Goal: Participate in discussion: Engage in conversation with other users on a specific topic

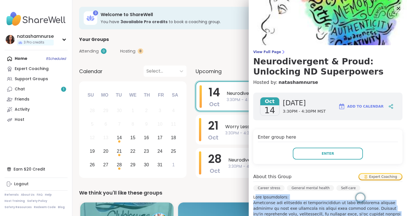
scroll to position [284, 0]
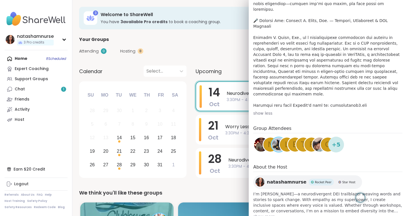
click at [309, 111] on div "show less" at bounding box center [327, 114] width 149 height 6
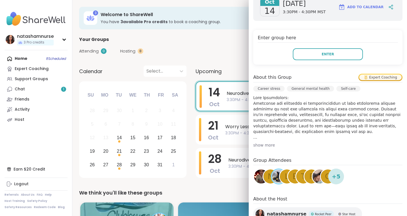
scroll to position [92, 0]
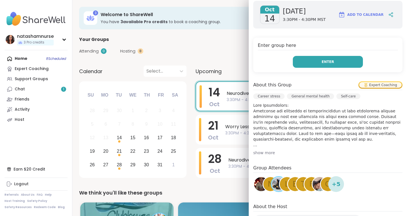
click at [315, 65] on button "Enter" at bounding box center [328, 62] width 70 height 12
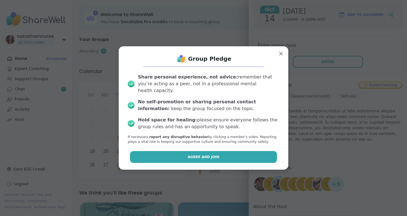
click at [225, 151] on button "Agree and Join" at bounding box center [203, 157] width 147 height 12
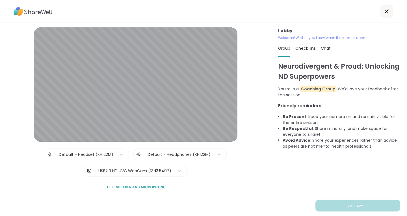
click at [314, 174] on div "Neurodivergent & Proud: Unlocking ND Superpowers You're in a Coaching Group We'…" at bounding box center [339, 125] width 122 height 129
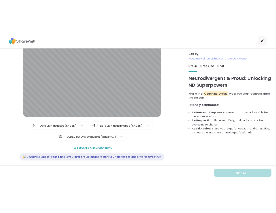
scroll to position [19, 0]
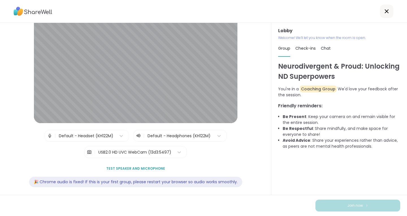
click at [137, 168] on span "Test speaker and microphone" at bounding box center [135, 168] width 59 height 5
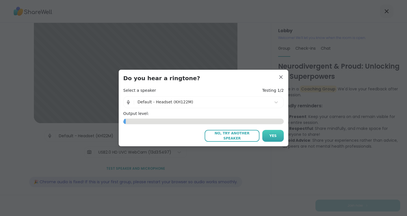
click at [267, 137] on button "Yes" at bounding box center [272, 136] width 21 height 12
click at [267, 136] on button "Yes" at bounding box center [272, 136] width 21 height 12
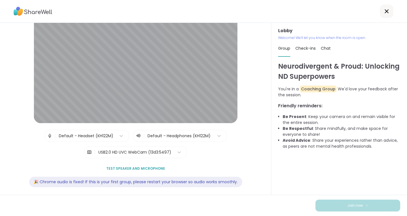
click at [320, 152] on div "Neurodivergent & Proud: Unlocking ND Superpowers You're in a Coaching Group We'…" at bounding box center [339, 125] width 122 height 129
click at [295, 156] on div "Neurodivergent & Proud: Unlocking ND Superpowers You're in a Coaching Group We'…" at bounding box center [339, 125] width 122 height 129
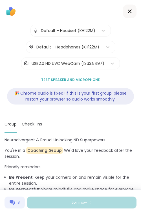
scroll to position [106, 0]
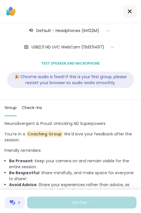
click at [87, 162] on li "Be Present : Keep your camera on and remain visible for the entire session." at bounding box center [73, 164] width 128 height 12
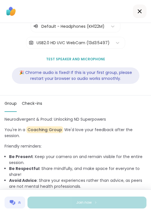
scroll to position [0, 0]
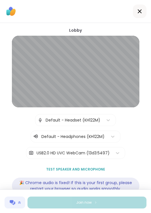
click at [136, 131] on div "Lobby | Default - Headset (KH122M) | Default - Headphones (KH122M) | USB2.0 HD …" at bounding box center [75, 114] width 151 height 182
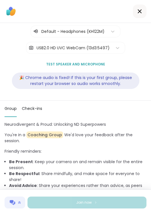
scroll to position [110, 0]
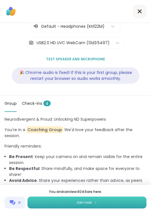
click at [104, 208] on button "Join now" at bounding box center [86, 202] width 119 height 12
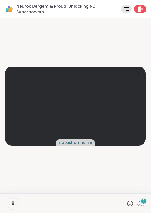
click at [99, 189] on video-player-container "natashamnurse" at bounding box center [75, 106] width 144 height 170
click at [137, 201] on icon at bounding box center [140, 203] width 7 height 7
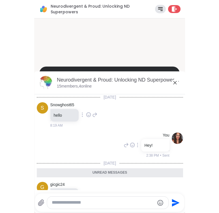
scroll to position [20, 0]
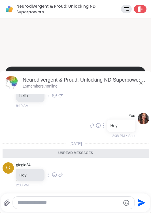
click at [71, 199] on div at bounding box center [73, 202] width 121 height 12
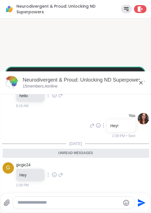
click at [64, 201] on textarea "Type your message" at bounding box center [69, 202] width 103 height 6
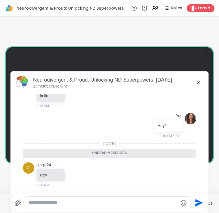
click at [120, 204] on textarea "Type your message" at bounding box center [103, 202] width 150 height 6
type textarea "*"
type textarea "****"
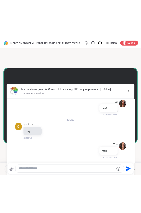
scroll to position [36, 0]
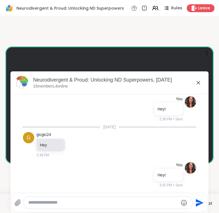
click at [198, 81] on icon at bounding box center [198, 82] width 7 height 7
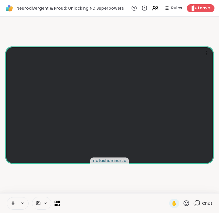
click at [57, 203] on icon at bounding box center [57, 202] width 5 height 5
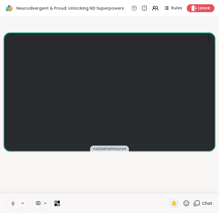
click at [57, 203] on icon at bounding box center [57, 202] width 5 height 5
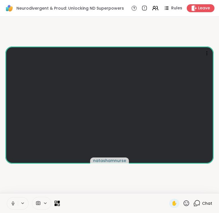
click at [57, 203] on icon at bounding box center [57, 202] width 5 height 5
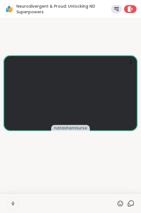
click at [93, 190] on div at bounding box center [95, 194] width 8 height 8
click at [90, 204] on div at bounding box center [68, 203] width 91 height 12
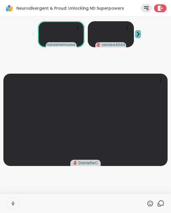
click at [139, 32] on icon at bounding box center [138, 34] width 6 height 6
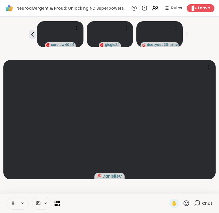
click at [58, 203] on icon at bounding box center [57, 202] width 5 height 5
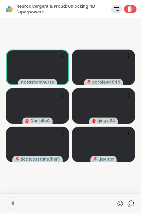
click at [128, 203] on icon at bounding box center [131, 203] width 7 height 7
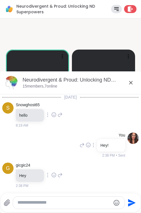
scroll to position [31, 0]
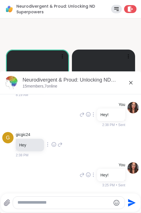
click at [62, 202] on textarea "Type your message" at bounding box center [65, 202] width 94 height 6
paste textarea "**********"
type textarea "**********"
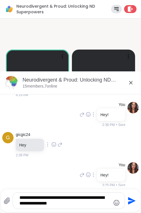
click at [127, 201] on icon "Send" at bounding box center [131, 200] width 9 height 9
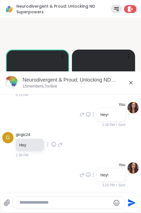
scroll to position [66, 0]
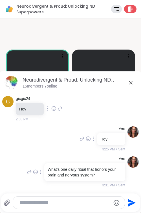
click at [128, 81] on icon at bounding box center [131, 82] width 7 height 7
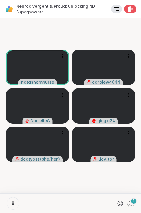
click at [128, 203] on icon at bounding box center [131, 203] width 7 height 7
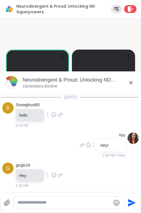
scroll to position [116, 0]
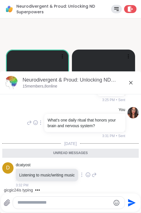
click at [128, 83] on icon at bounding box center [131, 82] width 7 height 7
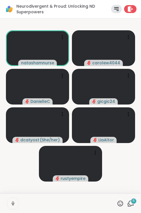
click at [131, 203] on div "6" at bounding box center [134, 201] width 6 height 6
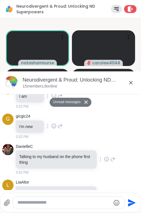
scroll to position [251, 0]
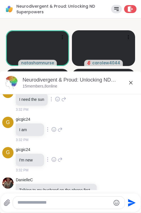
click at [130, 82] on icon at bounding box center [131, 82] width 3 height 3
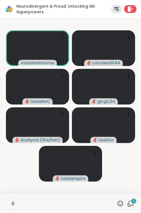
click at [128, 202] on icon at bounding box center [131, 203] width 7 height 7
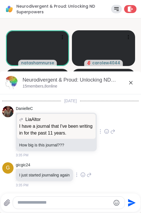
scroll to position [387, 0]
click at [130, 83] on icon at bounding box center [131, 82] width 3 height 3
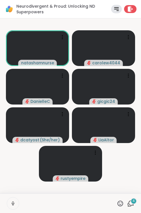
click at [131, 202] on div "4" at bounding box center [134, 201] width 6 height 6
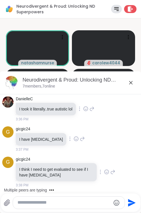
scroll to position [566, 0]
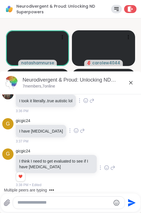
click at [128, 83] on icon at bounding box center [131, 82] width 7 height 7
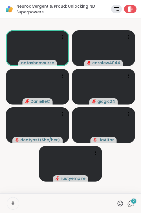
click at [129, 204] on icon at bounding box center [131, 202] width 5 height 5
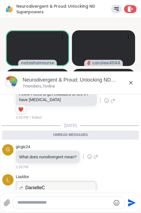
scroll to position [607, 0]
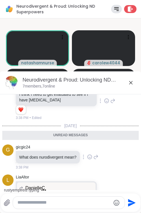
click at [130, 83] on icon at bounding box center [131, 82] width 3 height 3
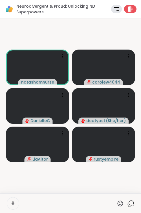
click at [128, 201] on icon at bounding box center [131, 203] width 7 height 7
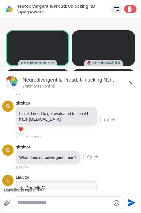
scroll to position [644, 0]
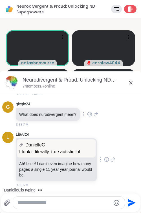
click at [128, 84] on icon at bounding box center [131, 82] width 7 height 7
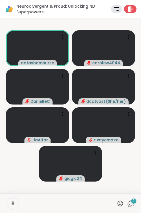
click at [132, 203] on div "1" at bounding box center [134, 201] width 6 height 6
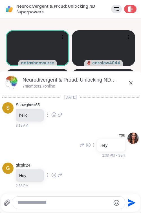
scroll to position [711, 0]
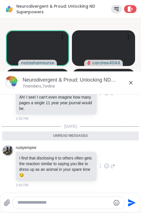
click at [104, 168] on icon at bounding box center [106, 166] width 5 height 6
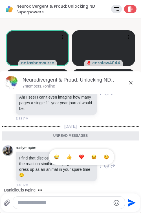
click at [76, 158] on button "Select Reaction: Heart" at bounding box center [81, 156] width 11 height 11
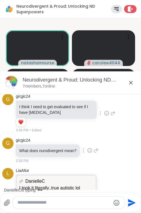
scroll to position [577, 0]
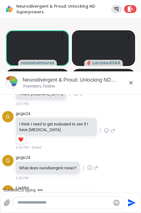
click at [128, 83] on icon at bounding box center [131, 82] width 7 height 7
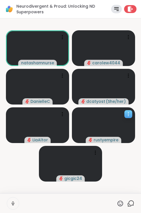
click at [128, 115] on icon at bounding box center [129, 114] width 6 height 6
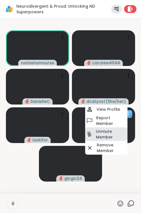
click at [110, 133] on h4 "Unmute Member" at bounding box center [111, 133] width 31 height 11
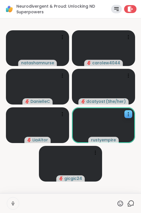
click at [128, 203] on icon at bounding box center [131, 203] width 7 height 7
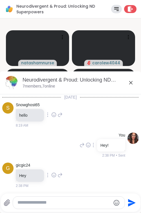
scroll to position [700, 0]
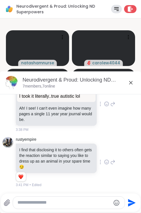
click at [65, 199] on textarea "Type your message" at bounding box center [65, 202] width 94 height 6
paste textarea "**********"
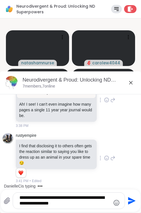
type textarea "**********"
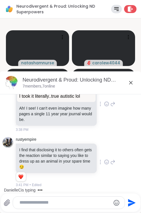
scroll to position [735, 0]
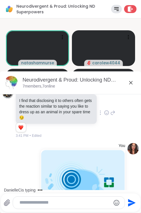
click at [128, 81] on icon at bounding box center [131, 82] width 7 height 7
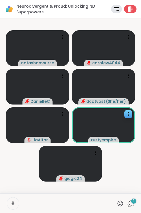
click at [133, 202] on span "1" at bounding box center [133, 200] width 1 height 5
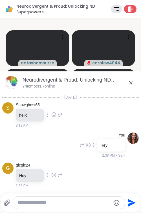
scroll to position [911, 0]
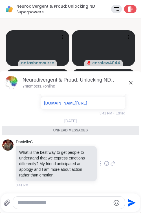
click at [128, 84] on icon at bounding box center [131, 82] width 7 height 7
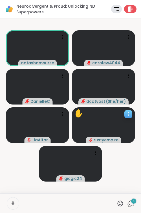
click at [128, 114] on icon at bounding box center [129, 114] width 6 height 6
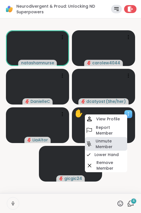
click at [109, 144] on h4 "Unmute Member" at bounding box center [111, 143] width 31 height 11
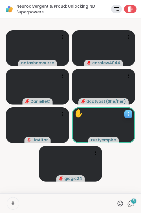
click at [128, 201] on icon at bounding box center [131, 203] width 7 height 7
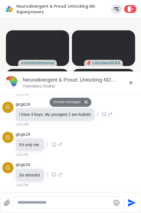
scroll to position [1130, 0]
click at [102, 117] on icon at bounding box center [104, 114] width 5 height 6
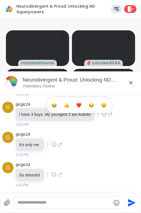
click at [77, 107] on div "Select Reaction: Heart" at bounding box center [79, 104] width 5 height 5
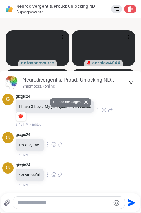
scroll to position [1167, 0]
click at [57, 175] on icon at bounding box center [53, 175] width 5 height 6
click at [55, 164] on div "Select Reaction: Heart" at bounding box center [53, 165] width 5 height 5
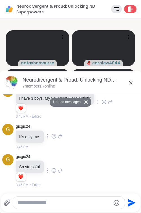
scroll to position [1175, 0]
click at [52, 203] on textarea "Type your message" at bounding box center [65, 202] width 94 height 6
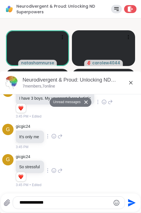
type textarea "**********"
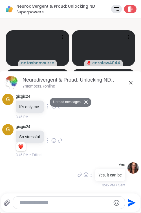
scroll to position [1191, 0]
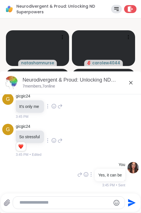
click at [128, 84] on icon at bounding box center [131, 82] width 7 height 7
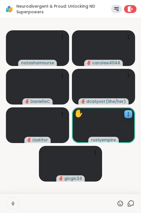
click at [128, 202] on icon at bounding box center [131, 203] width 7 height 7
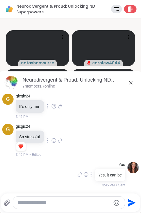
click at [78, 205] on textarea "Type your message" at bounding box center [65, 202] width 94 height 6
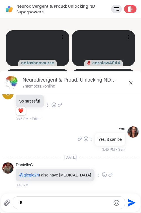
scroll to position [1221, 0]
type textarea "**********"
paste textarea "Type your message"
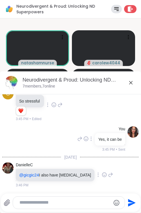
scroll to position [1280, 0]
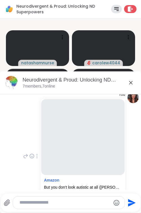
click at [94, 202] on textarea "Type your message" at bounding box center [65, 202] width 90 height 6
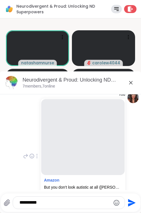
type textarea "**********"
paste textarea "Type your message"
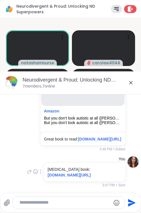
click at [128, 82] on icon at bounding box center [131, 82] width 7 height 7
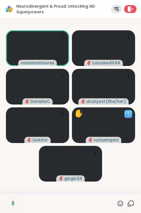
click at [128, 113] on icon at bounding box center [129, 114] width 6 height 6
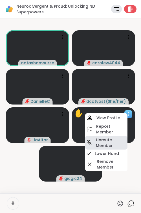
click at [118, 142] on h4 "Unmute Member" at bounding box center [111, 142] width 31 height 11
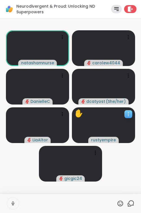
click at [128, 118] on video at bounding box center [103, 125] width 63 height 36
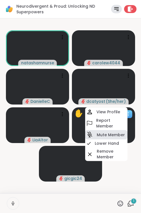
click at [107, 135] on h4 "Mute Member" at bounding box center [111, 135] width 28 height 6
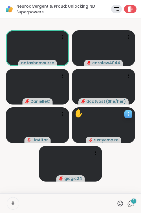
click at [130, 113] on icon at bounding box center [129, 114] width 6 height 6
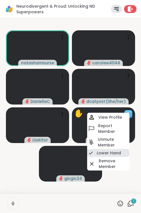
click at [112, 154] on h4 "Lower Hand" at bounding box center [109, 153] width 24 height 6
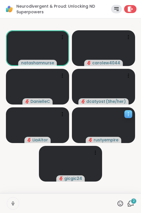
click at [131, 199] on div "2" at bounding box center [134, 201] width 6 height 6
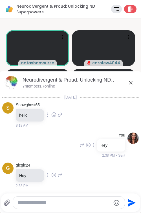
scroll to position [1619, 0]
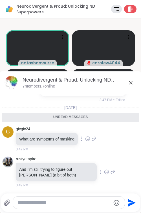
click at [128, 83] on icon at bounding box center [131, 82] width 7 height 7
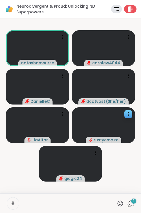
click at [128, 200] on icon at bounding box center [131, 203] width 7 height 7
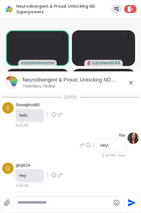
scroll to position [1655, 0]
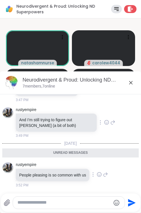
click at [128, 81] on icon at bounding box center [131, 82] width 7 height 7
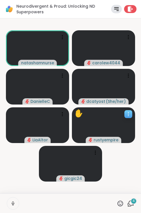
click at [128, 112] on icon at bounding box center [128, 112] width 1 height 1
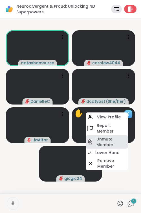
click at [117, 144] on h4 "Unmute Member" at bounding box center [112, 141] width 31 height 11
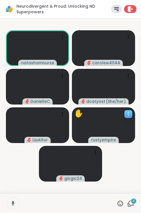
click at [128, 112] on icon at bounding box center [129, 114] width 6 height 6
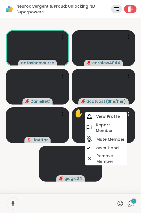
click at [114, 148] on h4 "Lower Hand" at bounding box center [107, 148] width 24 height 6
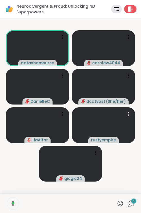
click at [128, 203] on icon at bounding box center [131, 203] width 7 height 7
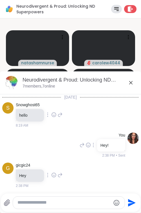
scroll to position [1784, 0]
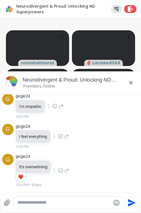
click at [80, 204] on textarea "Type your message" at bounding box center [65, 202] width 94 height 6
type textarea "**********"
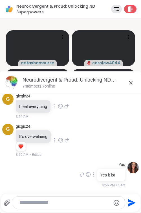
click at [90, 198] on div at bounding box center [69, 202] width 112 height 12
click at [90, 203] on textarea "Type your message" at bounding box center [65, 202] width 90 height 6
type textarea "**********"
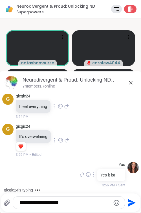
paste textarea "Type your message"
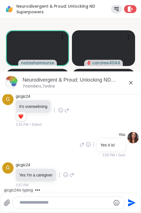
scroll to position [1878, 0]
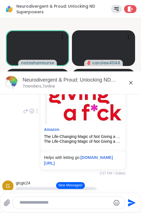
click at [77, 202] on textarea "Type your message" at bounding box center [65, 202] width 90 height 6
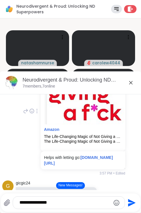
type textarea "**********"
paste textarea "Type your message"
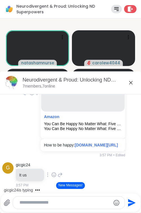
click at [72, 200] on textarea "Type your message" at bounding box center [65, 202] width 90 height 6
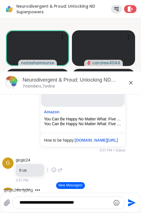
type textarea "**********"
paste textarea "Type your message"
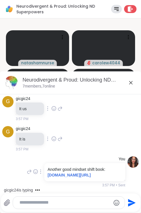
scroll to position [2311, 0]
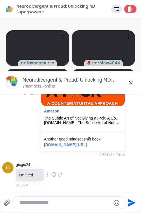
click at [130, 82] on icon at bounding box center [131, 82] width 3 height 3
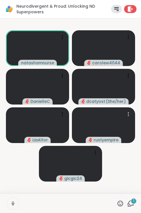
click at [128, 203] on icon at bounding box center [131, 203] width 7 height 7
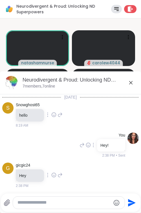
scroll to position [2460, 0]
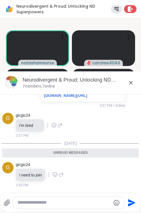
click at [81, 203] on textarea "Type your message" at bounding box center [65, 202] width 94 height 6
paste textarea "**********"
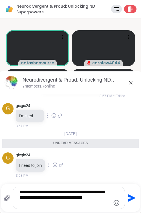
type textarea "**********"
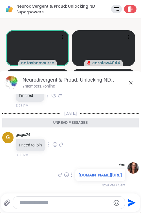
scroll to position [2488, 0]
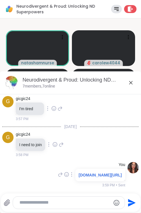
click at [130, 84] on icon at bounding box center [131, 82] width 3 height 3
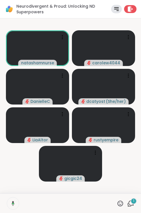
click at [133, 202] on span "1" at bounding box center [133, 200] width 1 height 5
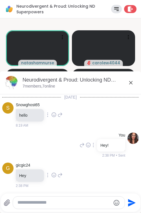
scroll to position [2652, 0]
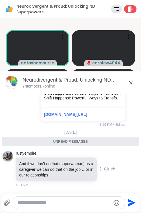
click at [83, 195] on div "Send" at bounding box center [71, 202] width 140 height 18
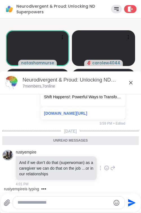
click at [128, 84] on icon at bounding box center [131, 82] width 7 height 7
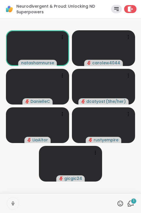
click at [128, 203] on icon at bounding box center [131, 203] width 7 height 7
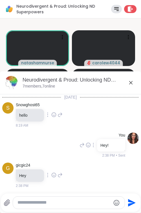
scroll to position [2682, 0]
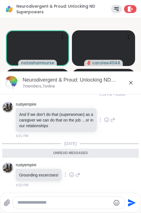
click at [71, 201] on textarea "Type your message" at bounding box center [65, 202] width 94 height 6
paste textarea "**********"
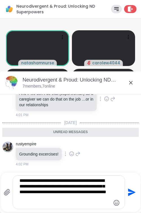
type textarea "**********"
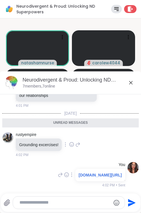
scroll to position [2722, 0]
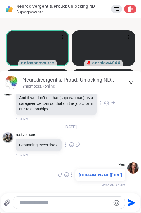
click at [128, 83] on icon at bounding box center [131, 82] width 7 height 7
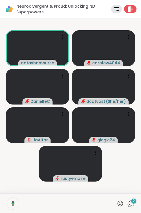
click at [131, 202] on div "2" at bounding box center [134, 201] width 6 height 6
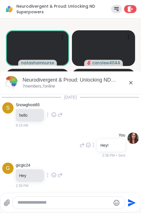
scroll to position [3020, 0]
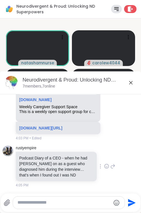
click at [128, 82] on icon at bounding box center [131, 82] width 7 height 7
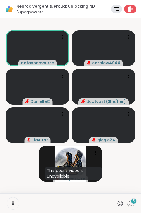
click at [128, 204] on icon at bounding box center [131, 203] width 7 height 7
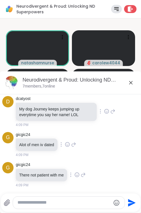
scroll to position [3190, 0]
click at [128, 80] on icon at bounding box center [131, 82] width 7 height 7
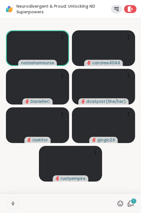
click at [128, 204] on icon at bounding box center [131, 203] width 7 height 7
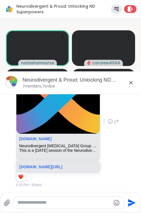
scroll to position [3332, 0]
click at [128, 83] on icon at bounding box center [131, 82] width 7 height 7
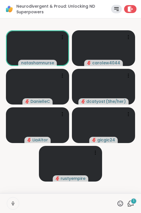
click at [128, 202] on icon at bounding box center [131, 203] width 7 height 7
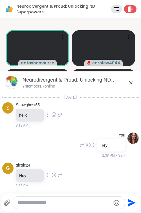
scroll to position [3362, 0]
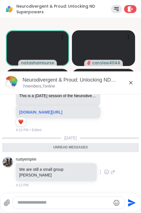
click at [130, 82] on icon at bounding box center [131, 82] width 3 height 3
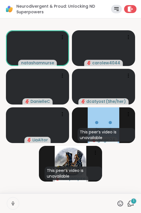
click at [131, 201] on div "1" at bounding box center [134, 201] width 6 height 6
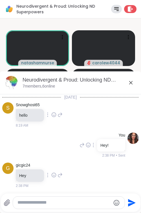
scroll to position [3406, 0]
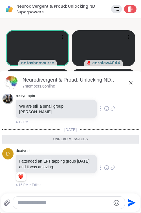
click at [130, 83] on icon at bounding box center [131, 82] width 3 height 3
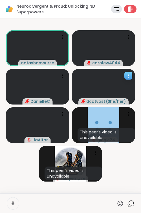
click at [127, 72] on div at bounding box center [129, 76] width 8 height 8
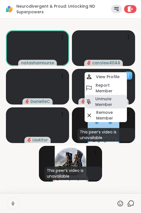
click at [107, 102] on h4 "Unmute Member" at bounding box center [111, 101] width 31 height 11
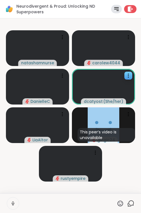
click at [128, 202] on icon at bounding box center [131, 203] width 7 height 7
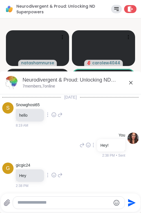
scroll to position [3387, 0]
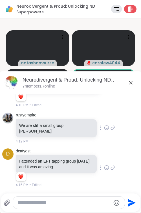
click at [86, 200] on textarea "Type your message" at bounding box center [65, 202] width 94 height 6
paste textarea "**********"
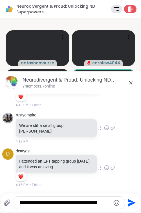
type textarea "**********"
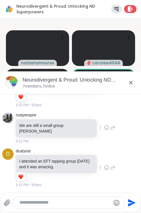
scroll to position [3423, 0]
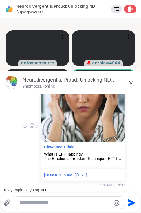
click at [130, 82] on icon at bounding box center [131, 82] width 3 height 3
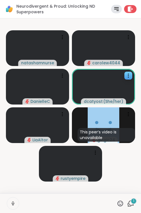
click at [131, 202] on div "1" at bounding box center [134, 201] width 6 height 6
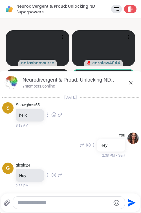
scroll to position [3570, 0]
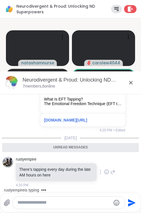
click at [79, 201] on textarea "Type your message" at bounding box center [65, 202] width 94 height 6
paste textarea "**********"
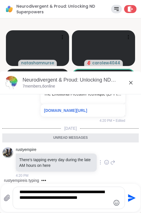
type textarea "**********"
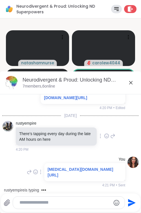
scroll to position [3598, 0]
click at [128, 82] on icon at bounding box center [131, 82] width 7 height 7
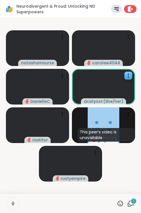
click at [128, 203] on icon at bounding box center [131, 203] width 7 height 7
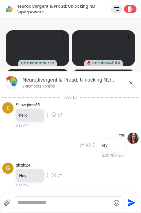
scroll to position [3658, 0]
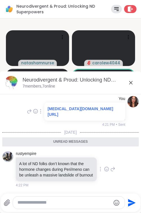
click at [104, 167] on icon at bounding box center [106, 169] width 5 height 6
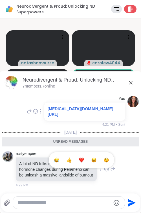
click at [79, 160] on span "Select Reaction: Heart" at bounding box center [81, 160] width 5 height 6
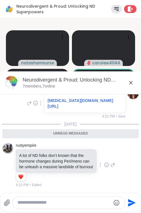
scroll to position [3666, 0]
click at [92, 206] on div at bounding box center [69, 202] width 112 height 12
click at [92, 203] on textarea "Type your message" at bounding box center [65, 202] width 94 height 6
paste textarea "**********"
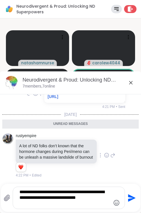
type textarea "**********"
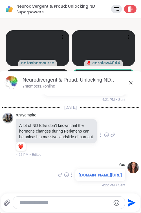
scroll to position [3695, 0]
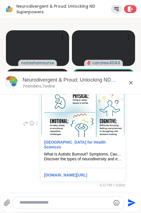
click at [129, 81] on icon at bounding box center [131, 82] width 7 height 7
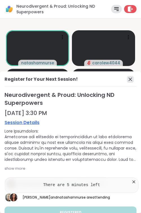
click at [127, 80] on icon at bounding box center [130, 79] width 7 height 7
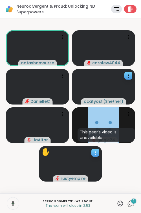
click at [95, 153] on icon at bounding box center [95, 152] width 1 height 1
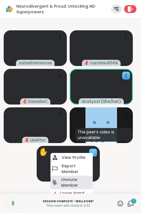
click at [74, 184] on h4 "Unmute Member" at bounding box center [76, 181] width 31 height 11
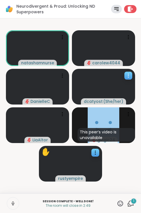
click at [128, 75] on icon at bounding box center [129, 76] width 6 height 6
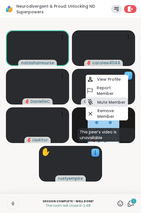
click at [113, 100] on h4 "Mute Member" at bounding box center [112, 102] width 28 height 6
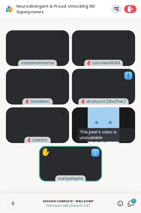
click at [95, 153] on icon at bounding box center [96, 153] width 6 height 6
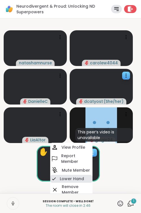
click at [77, 178] on h4 "Lower Hand" at bounding box center [72, 179] width 24 height 6
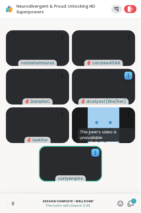
click at [128, 202] on icon at bounding box center [131, 203] width 7 height 7
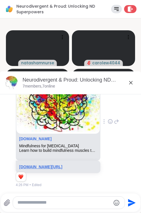
scroll to position [3947, 0]
click at [130, 82] on icon at bounding box center [131, 82] width 3 height 3
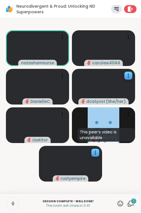
click at [131, 203] on div "1" at bounding box center [134, 201] width 6 height 6
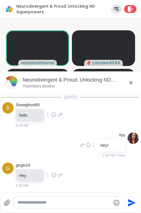
scroll to position [3983, 0]
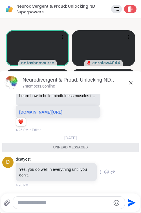
click at [58, 203] on textarea "Type your message" at bounding box center [65, 202] width 94 height 6
click at [128, 85] on icon at bounding box center [131, 82] width 7 height 7
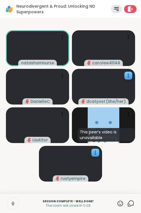
click at [128, 203] on icon at bounding box center [131, 203] width 7 height 7
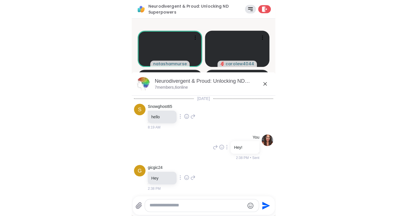
scroll to position [3964, 0]
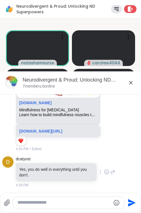
click at [74, 202] on textarea "Type your message" at bounding box center [65, 202] width 94 height 6
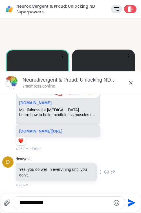
type textarea "**********"
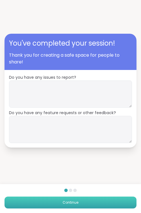
click at [76, 199] on button "Continue" at bounding box center [71, 202] width 132 height 12
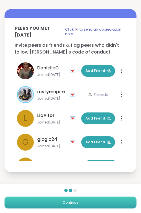
click at [76, 202] on span "Continue" at bounding box center [71, 202] width 16 height 5
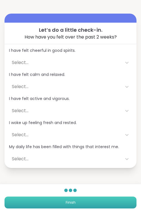
click at [76, 202] on button "Finish" at bounding box center [71, 202] width 132 height 12
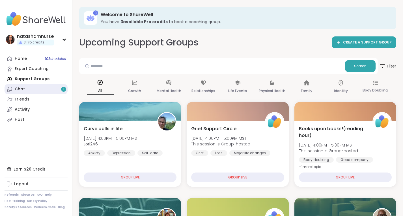
click at [44, 90] on link "Chat 1" at bounding box center [36, 89] width 63 height 10
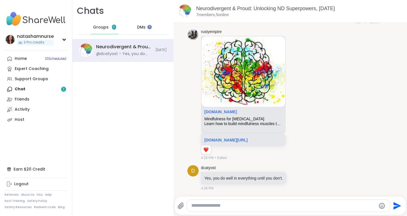
click at [210, 205] on textarea "Type your message" at bounding box center [283, 206] width 185 height 6
type textarea "**********"
click at [392, 203] on icon "Send" at bounding box center [396, 206] width 9 height 9
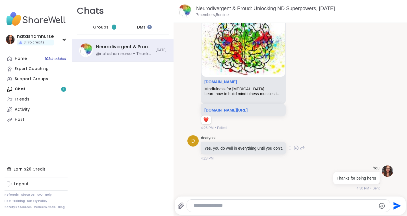
scroll to position [3668, 0]
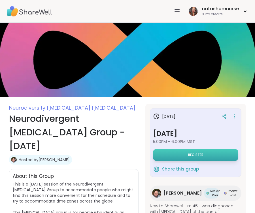
click at [185, 154] on button "Register" at bounding box center [195, 155] width 85 height 12
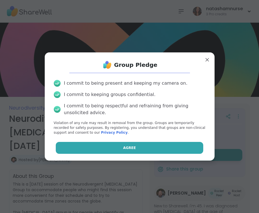
click at [121, 151] on button "Agree" at bounding box center [129, 148] width 147 height 12
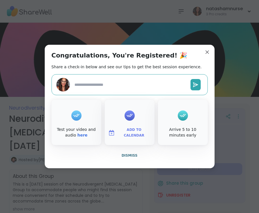
click at [130, 134] on span "Add to Calendar" at bounding box center [134, 132] width 34 height 11
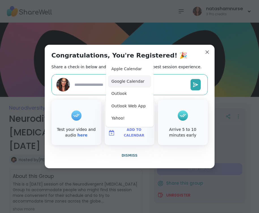
click at [128, 81] on button "Google Calendar" at bounding box center [129, 81] width 43 height 12
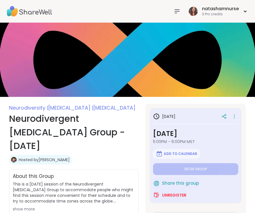
type textarea "*"
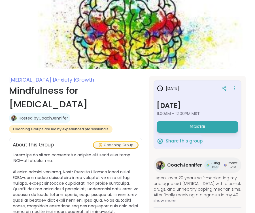
scroll to position [28, 0]
